Goal: Transaction & Acquisition: Purchase product/service

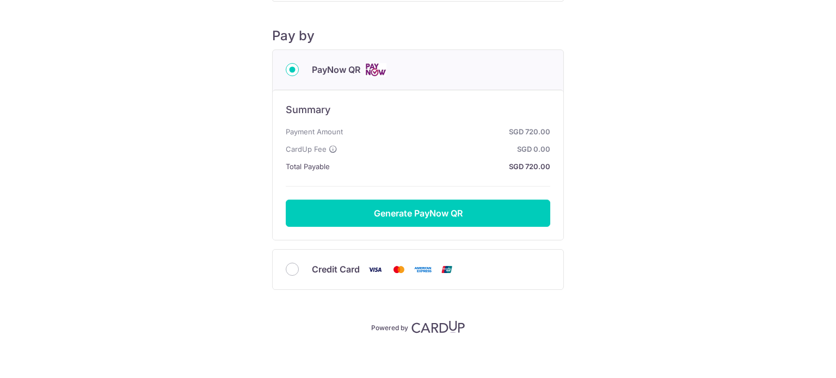
scroll to position [121, 0]
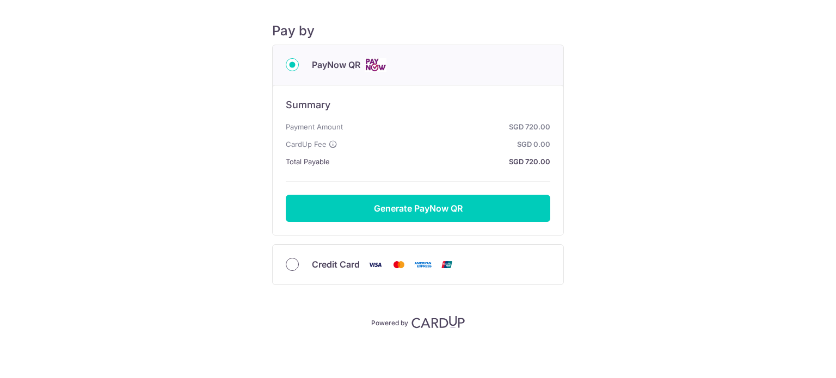
click at [286, 261] on input "Credit Card" at bounding box center [292, 264] width 13 height 13
radio input "true"
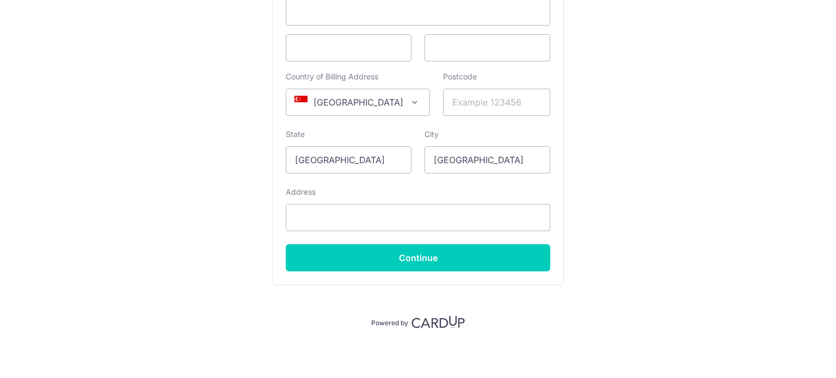
scroll to position [0, 0]
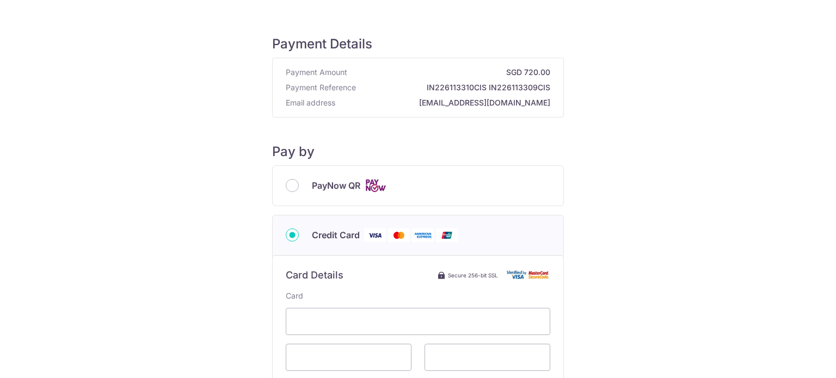
click at [282, 177] on div "PayNow QR" at bounding box center [418, 186] width 291 height 40
click at [287, 185] on input "PayNow QR" at bounding box center [292, 185] width 13 height 13
radio input "true"
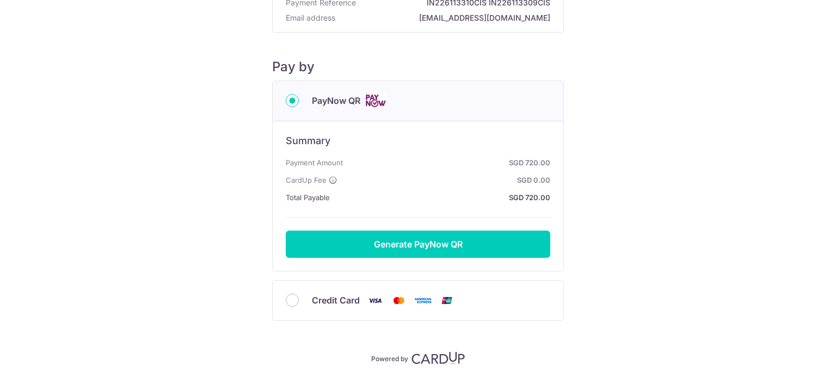
scroll to position [121, 0]
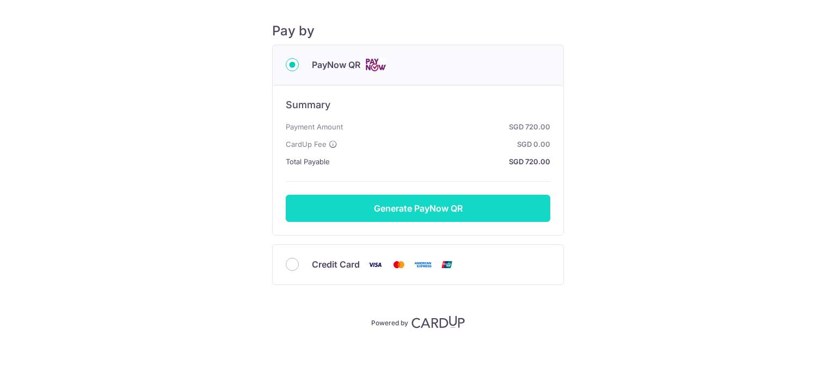
click at [444, 208] on button "Generate PayNow QR" at bounding box center [418, 208] width 264 height 27
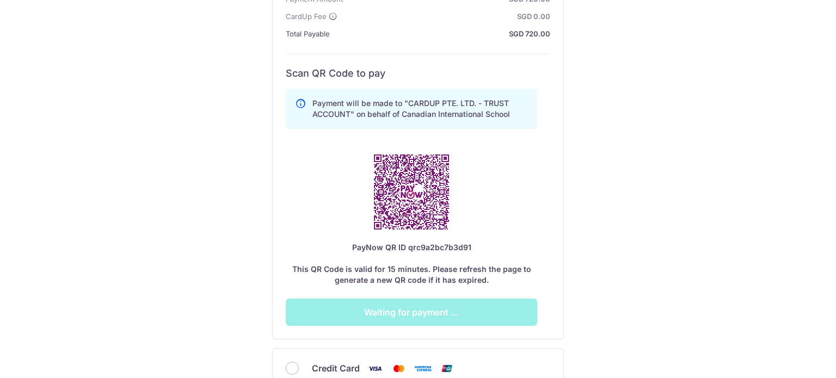
scroll to position [338, 0]
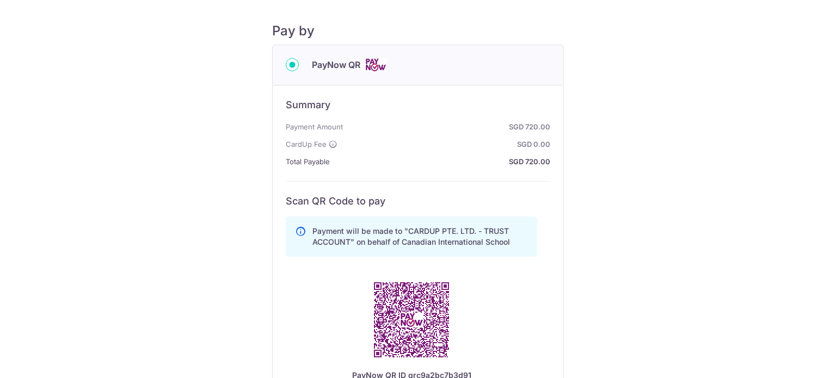
click at [712, 212] on div "Payment Details Payment Amount SGD 720.00 Payment Reference IN226113310CIS IN22…" at bounding box center [418, 229] width 784 height 664
